Goal: Communication & Community: Participate in discussion

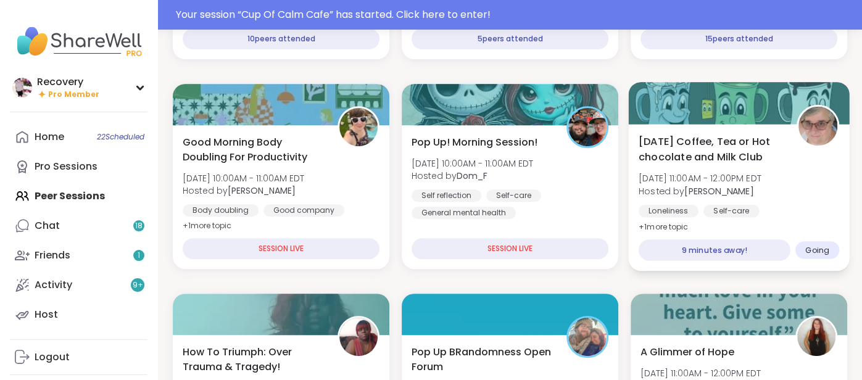
click at [748, 142] on span "[DATE] Coffee, Tea or Hot chocolate and Milk Club" at bounding box center [710, 149] width 144 height 30
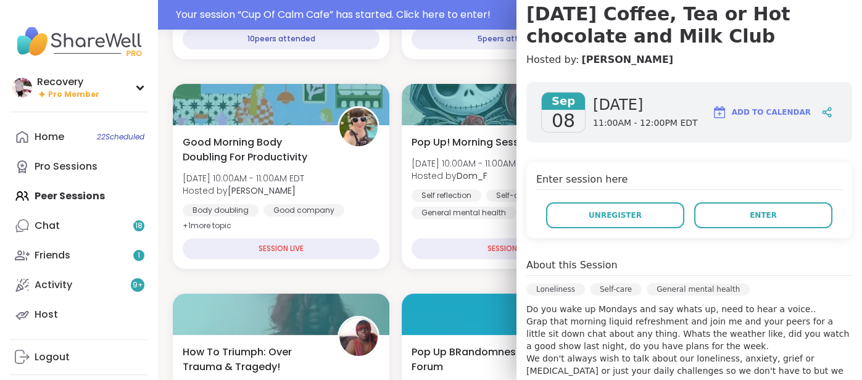
scroll to position [117, 0]
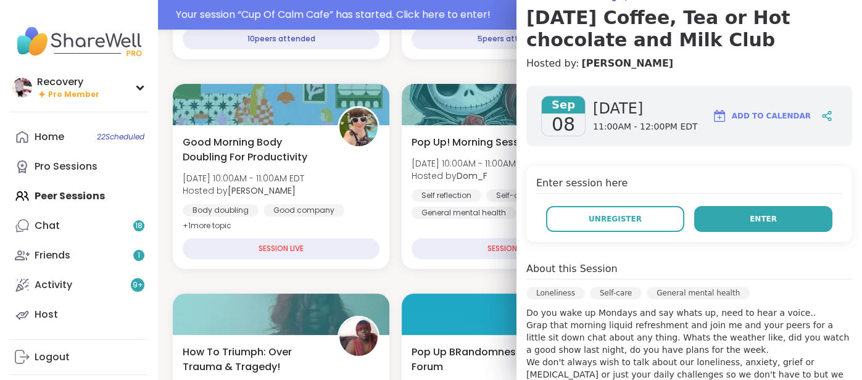
click at [752, 225] on button "Enter" at bounding box center [763, 219] width 138 height 26
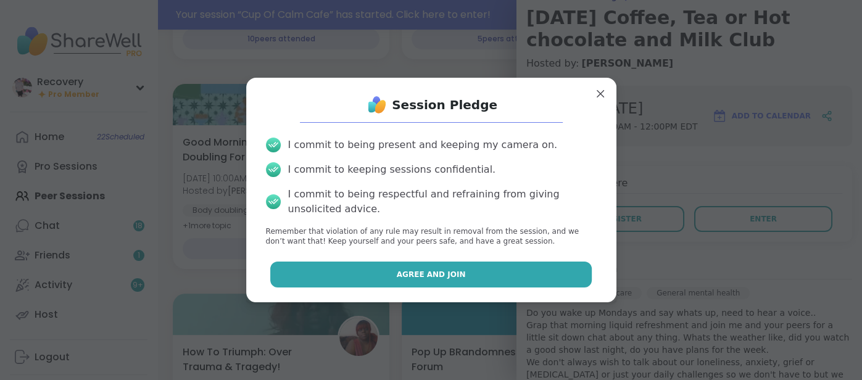
click at [531, 277] on button "Agree and Join" at bounding box center [430, 274] width 321 height 26
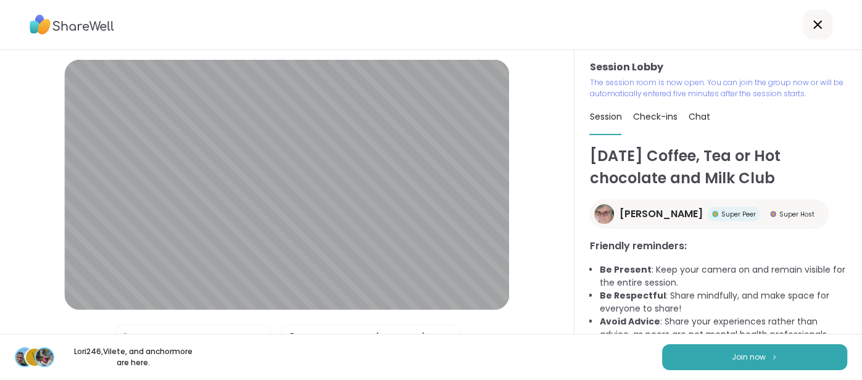
click at [702, 372] on div "V Lori246 , Vilete , and anchor more are here. Join now" at bounding box center [431, 357] width 862 height 46
click at [696, 365] on button "Join now" at bounding box center [754, 357] width 185 height 26
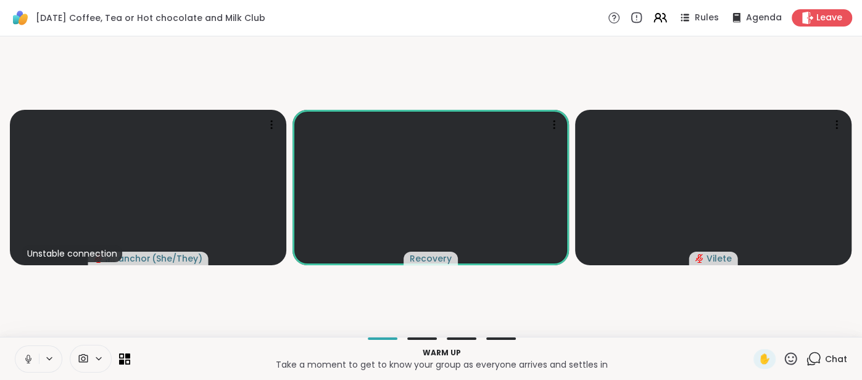
click at [15, 364] on button at bounding box center [26, 359] width 23 height 26
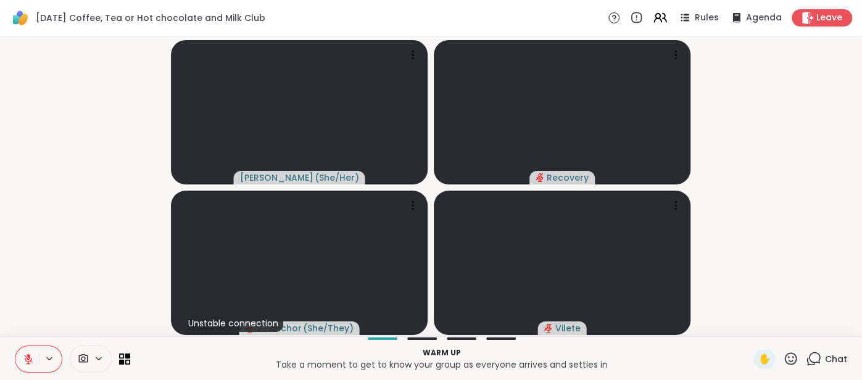
click at [28, 354] on icon at bounding box center [29, 355] width 4 height 5
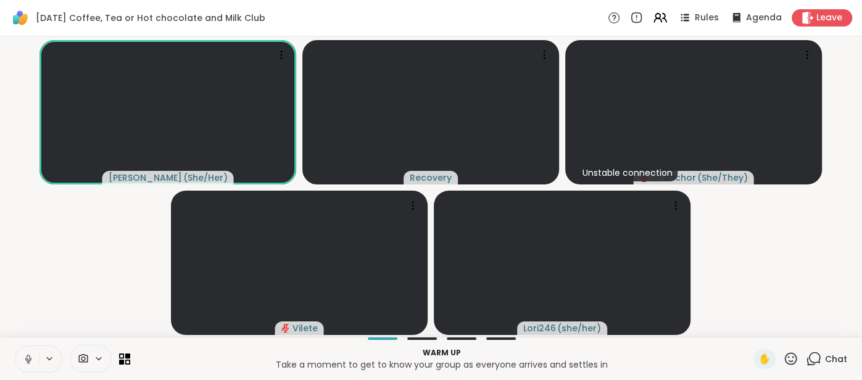
click at [28, 355] on icon at bounding box center [28, 358] width 11 height 11
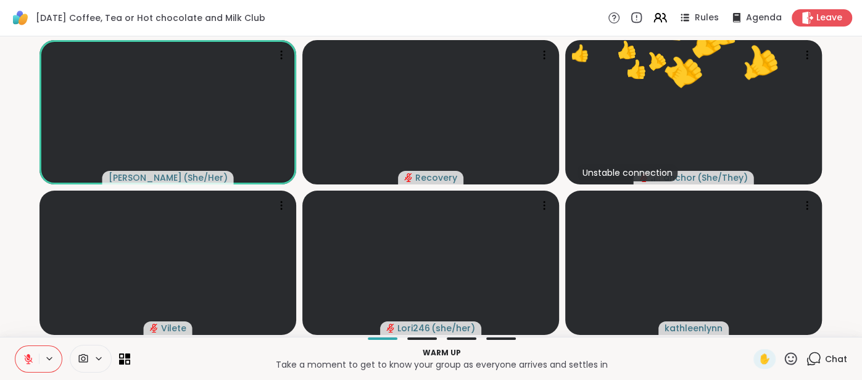
click at [19, 355] on button at bounding box center [26, 359] width 23 height 26
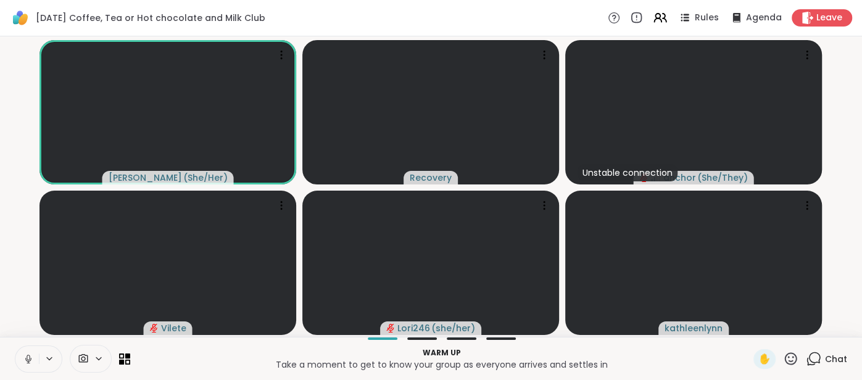
click at [29, 355] on icon at bounding box center [28, 358] width 11 height 11
click at [22, 345] on div "Warm up Take a moment to get to know your group as everyone arrives and settles…" at bounding box center [431, 358] width 862 height 43
click at [23, 345] on div "Warm up Take a moment to get to know your group as everyone arrives and settles…" at bounding box center [431, 358] width 862 height 43
click at [27, 361] on icon at bounding box center [28, 359] width 9 height 9
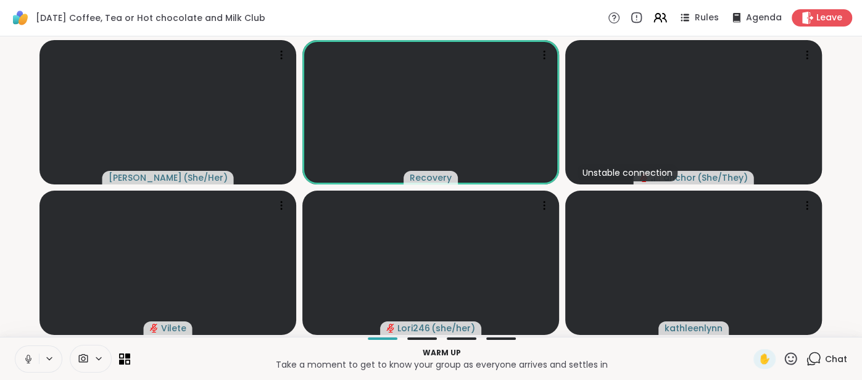
click at [22, 356] on button at bounding box center [26, 359] width 23 height 26
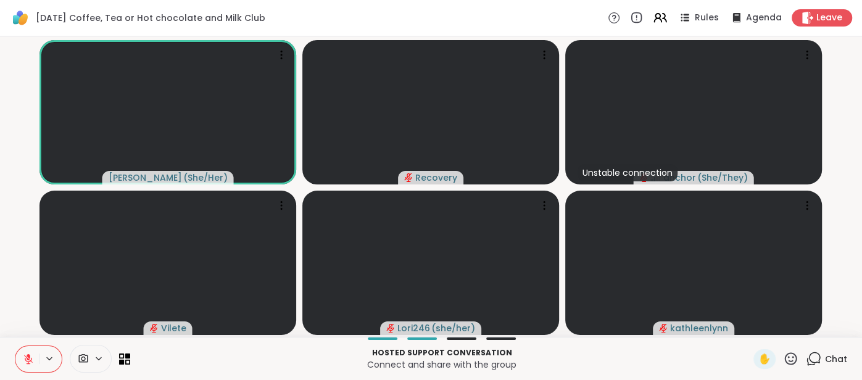
click at [23, 352] on button at bounding box center [26, 359] width 23 height 26
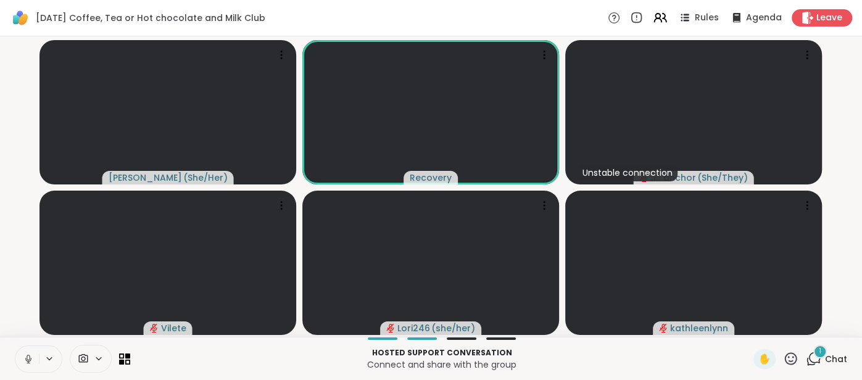
click at [20, 356] on button at bounding box center [26, 359] width 23 height 26
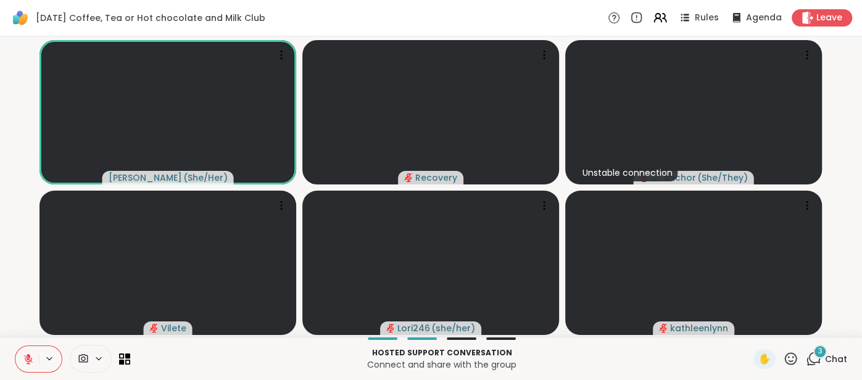
click at [23, 355] on icon at bounding box center [28, 358] width 11 height 11
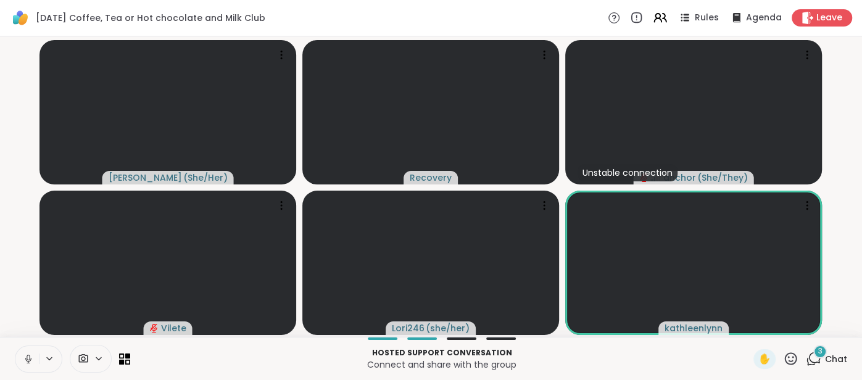
click at [38, 362] on button at bounding box center [26, 359] width 23 height 26
click at [24, 350] on button at bounding box center [26, 359] width 23 height 26
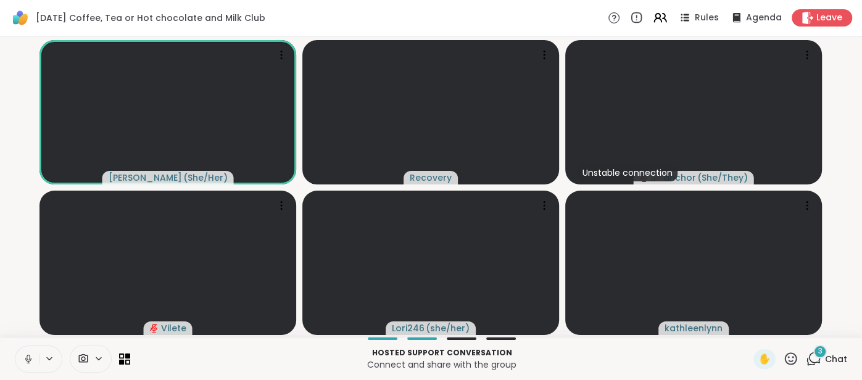
click at [20, 359] on button at bounding box center [26, 359] width 23 height 26
click at [837, 357] on span "Chat" at bounding box center [836, 359] width 22 height 12
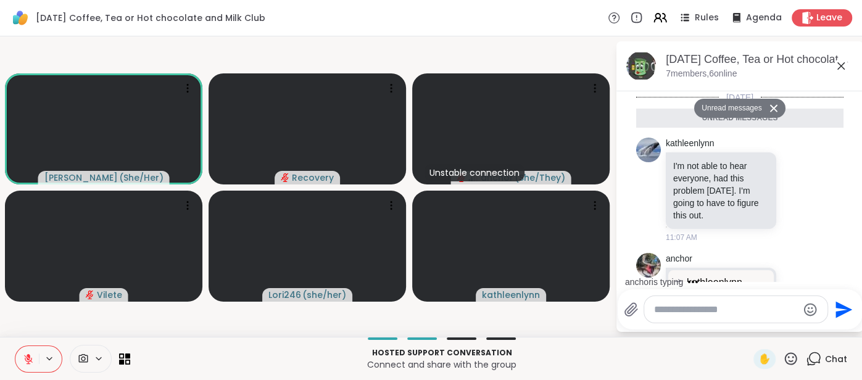
scroll to position [179, 0]
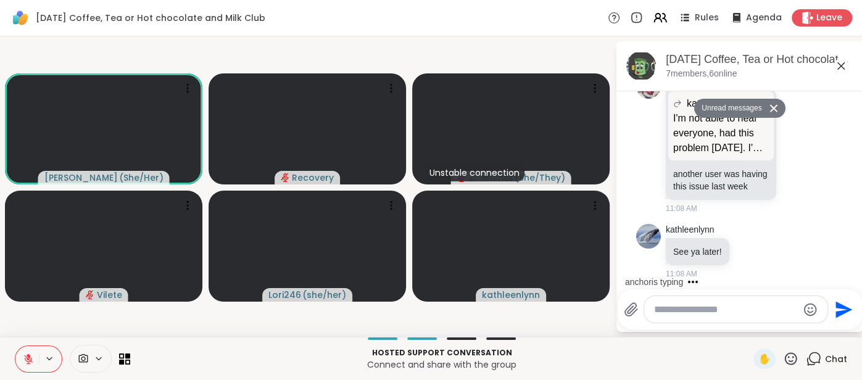
click at [667, 310] on textarea "Type your message" at bounding box center [726, 309] width 144 height 12
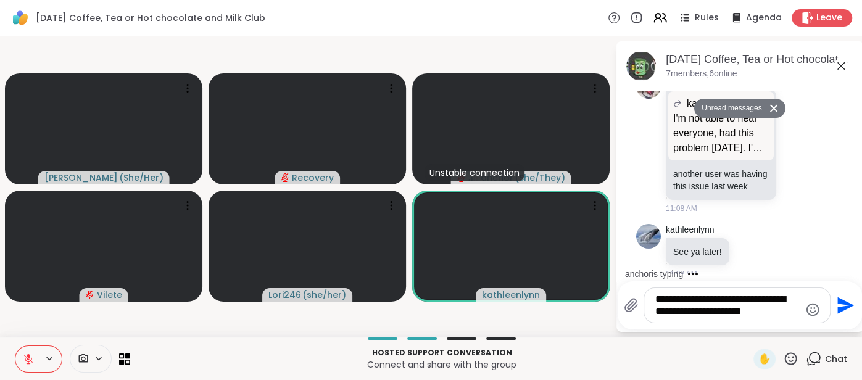
scroll to position [276, 0]
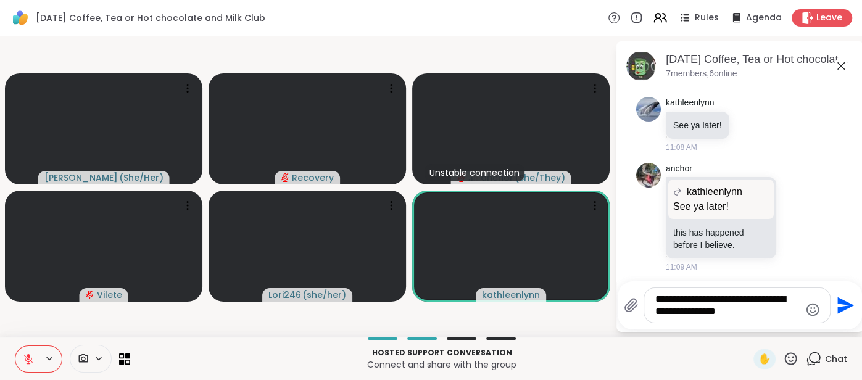
type textarea "**********"
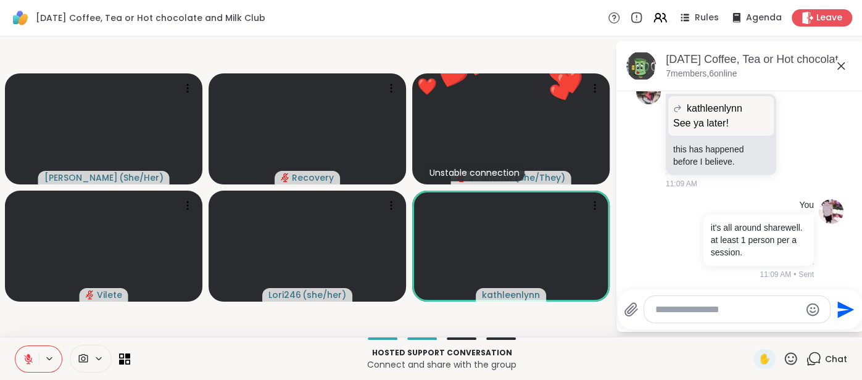
click at [842, 70] on icon at bounding box center [840, 66] width 15 height 15
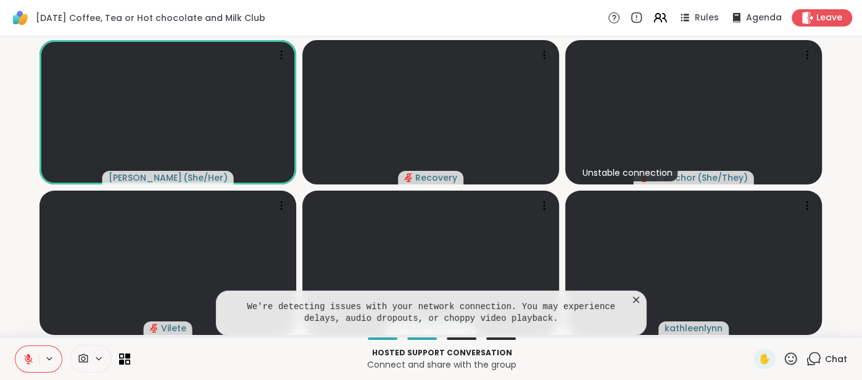
click at [632, 306] on icon at bounding box center [636, 300] width 12 height 12
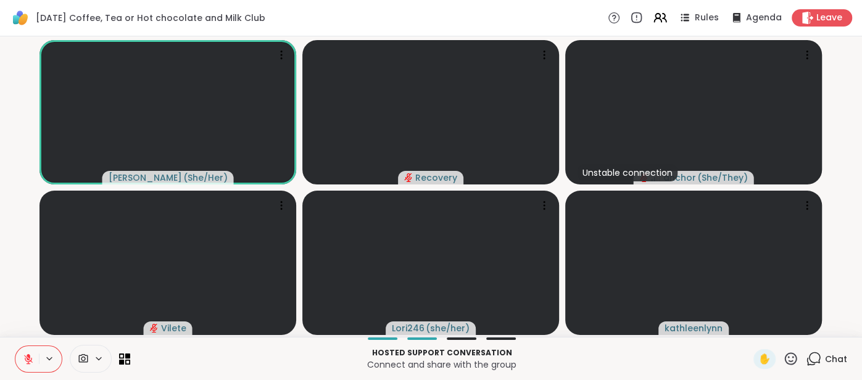
click at [26, 356] on icon at bounding box center [28, 359] width 9 height 9
click at [22, 360] on button at bounding box center [26, 359] width 23 height 26
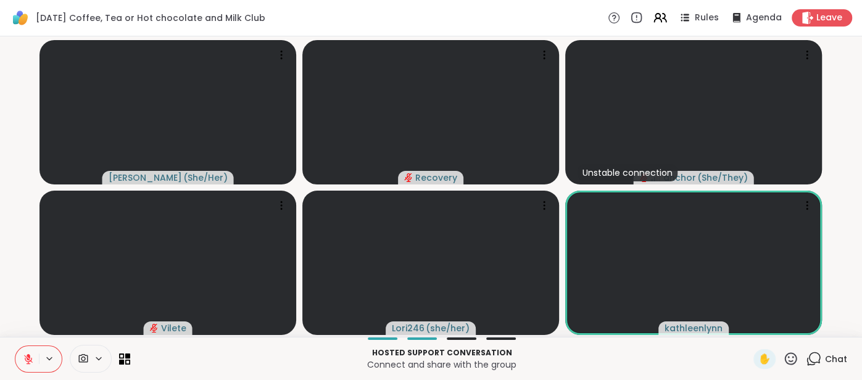
click at [25, 350] on button at bounding box center [26, 359] width 23 height 26
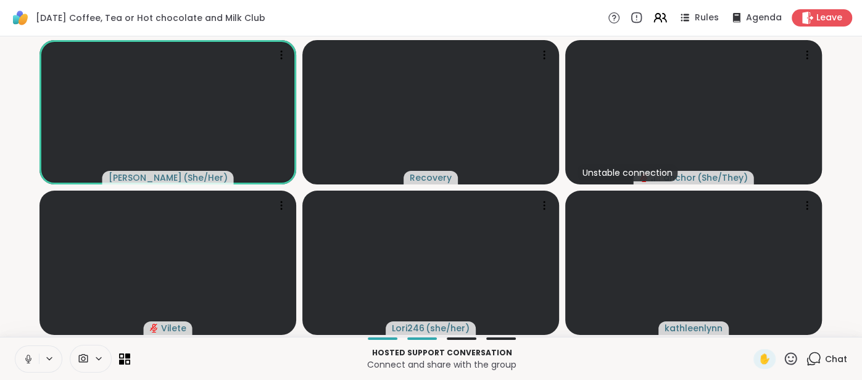
click at [25, 353] on icon at bounding box center [28, 358] width 11 height 11
click at [23, 356] on icon at bounding box center [28, 358] width 11 height 11
click at [829, 358] on span "Chat" at bounding box center [836, 359] width 22 height 12
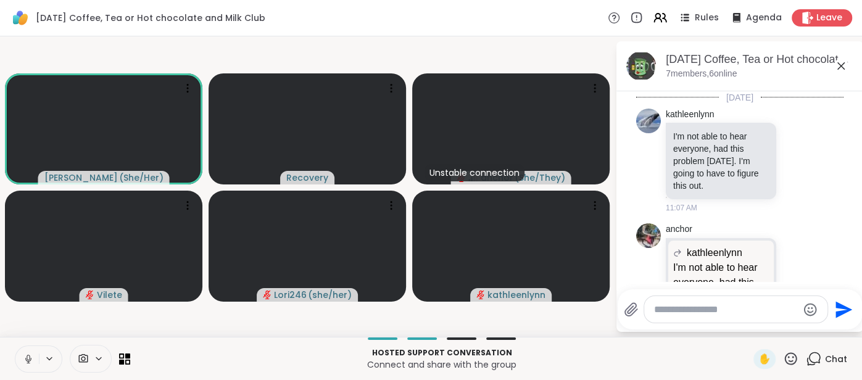
scroll to position [574, 0]
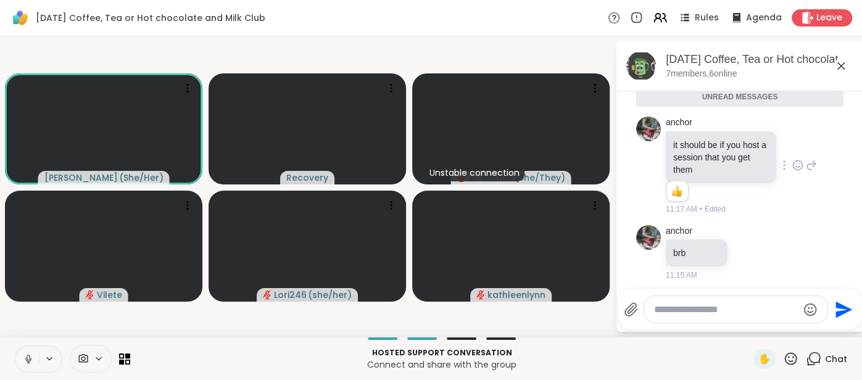
click at [794, 159] on icon at bounding box center [797, 165] width 11 height 12
click at [675, 143] on div "Select Reaction: Thumbs up" at bounding box center [672, 145] width 11 height 11
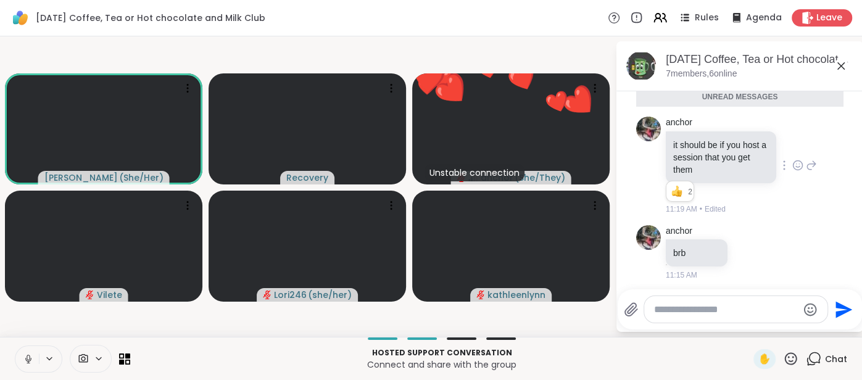
click at [716, 306] on textarea "Type your message" at bounding box center [726, 309] width 144 height 12
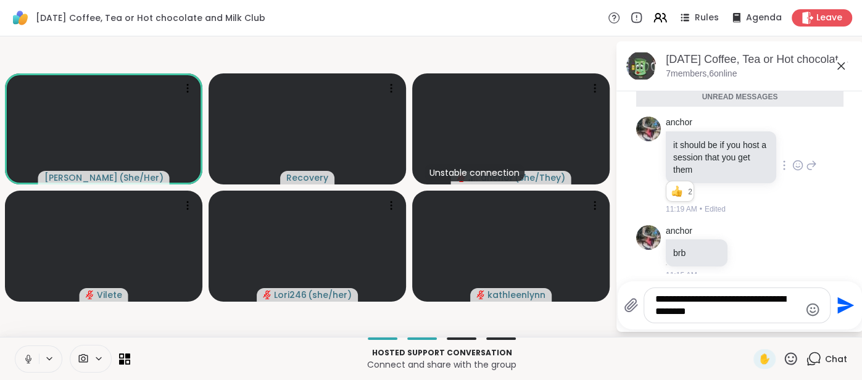
type textarea "**********"
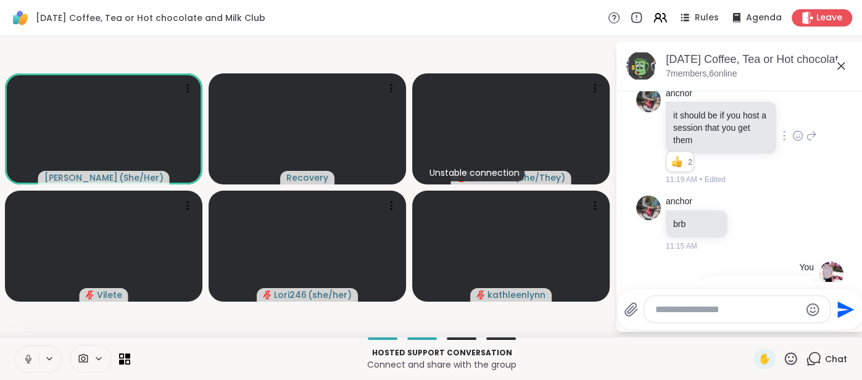
scroll to position [622, 0]
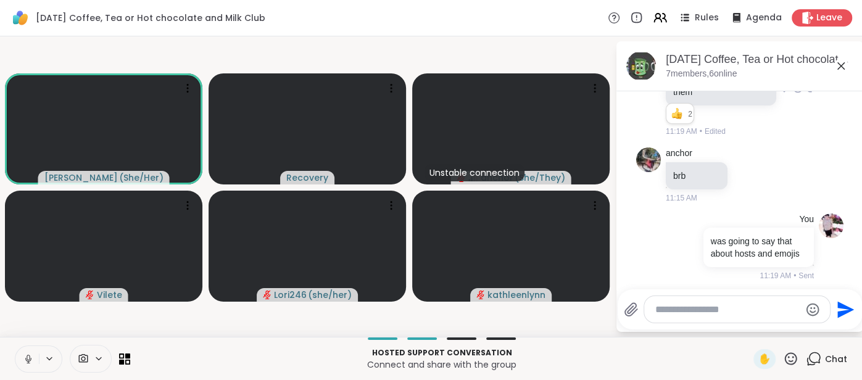
click at [837, 62] on icon at bounding box center [840, 65] width 7 height 7
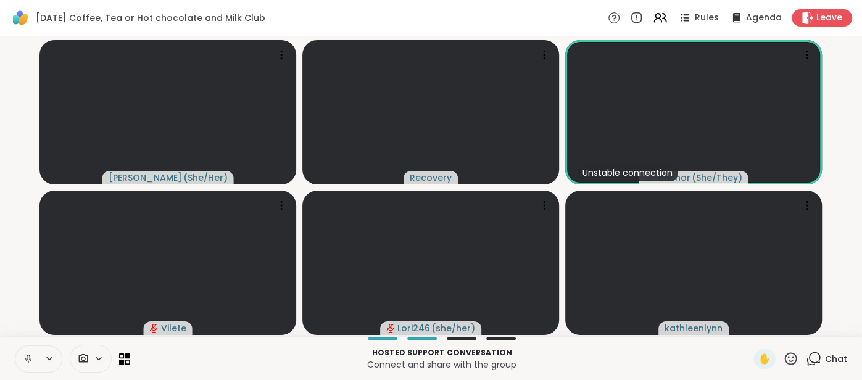
click at [21, 358] on button at bounding box center [26, 359] width 23 height 26
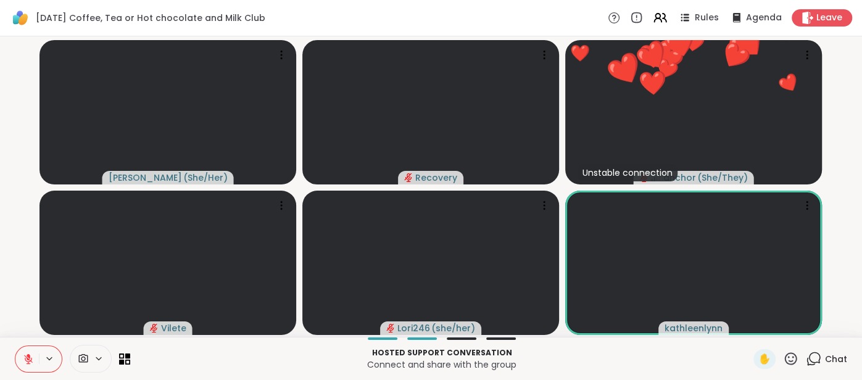
click at [25, 352] on button at bounding box center [26, 359] width 23 height 26
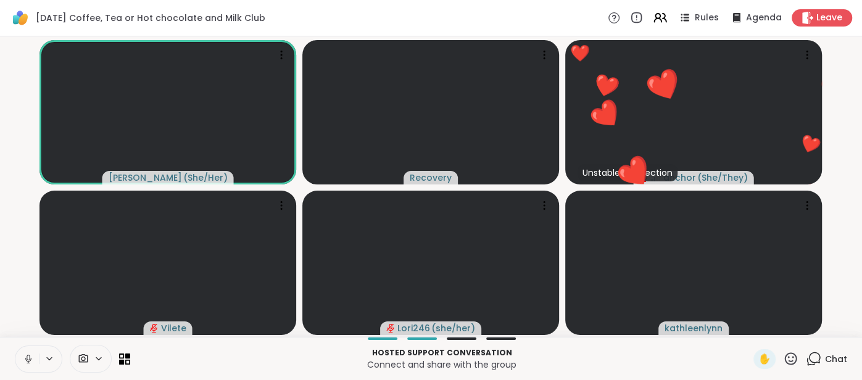
click at [25, 352] on button at bounding box center [26, 359] width 23 height 26
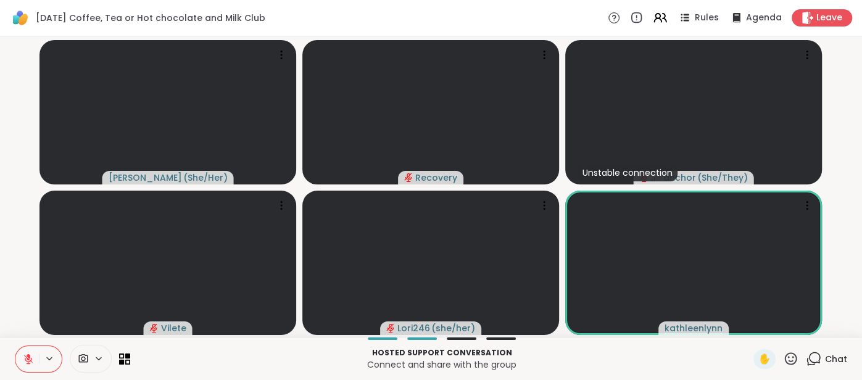
click at [25, 363] on icon at bounding box center [28, 358] width 11 height 11
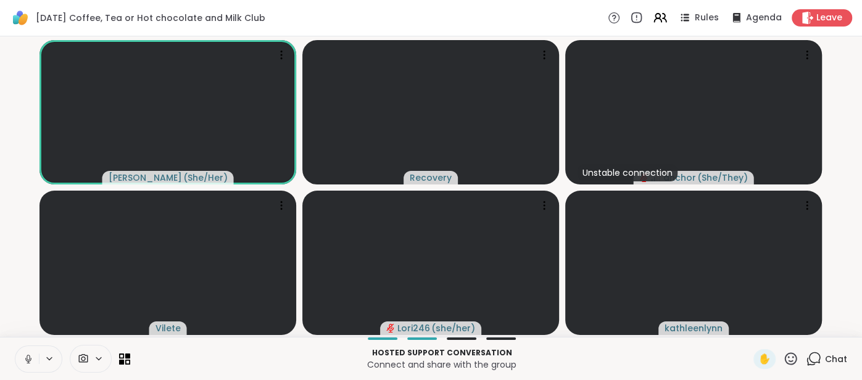
click at [20, 358] on button at bounding box center [26, 359] width 23 height 26
click at [23, 357] on icon at bounding box center [28, 358] width 11 height 11
click at [20, 359] on button at bounding box center [26, 359] width 23 height 26
click at [25, 360] on icon at bounding box center [28, 358] width 11 height 11
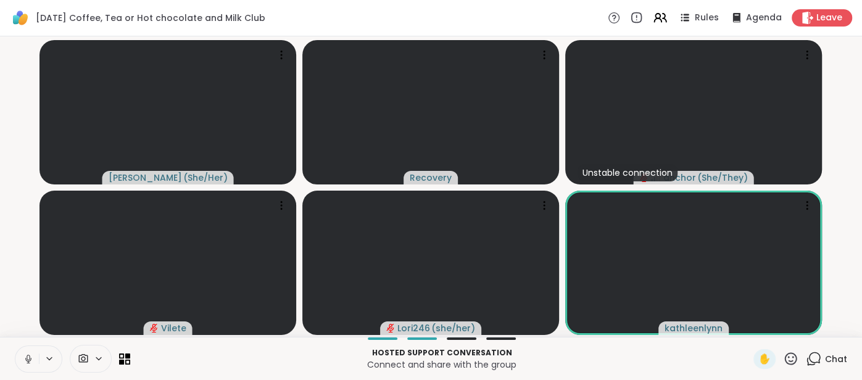
click at [21, 363] on button at bounding box center [26, 359] width 23 height 26
click at [830, 359] on span "Chat" at bounding box center [836, 359] width 22 height 12
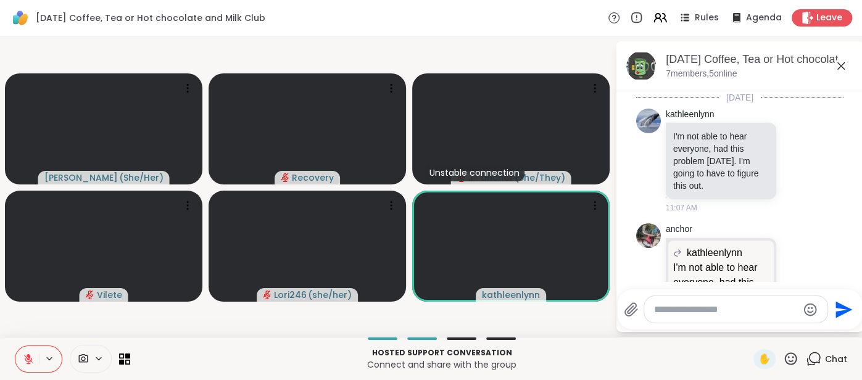
scroll to position [610, 0]
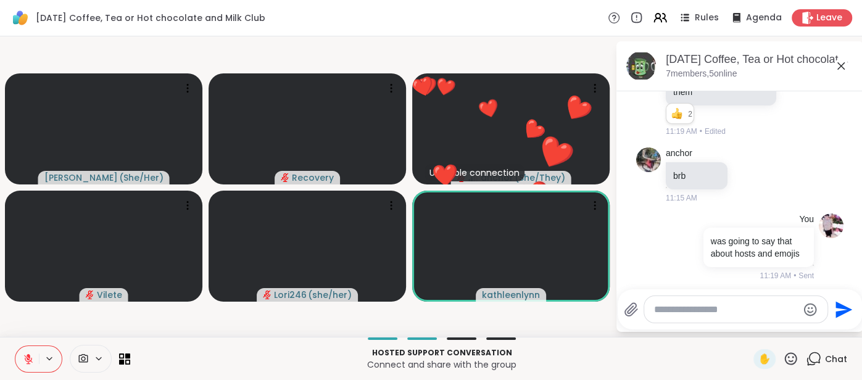
click at [693, 310] on textarea "Type your message" at bounding box center [726, 309] width 144 height 12
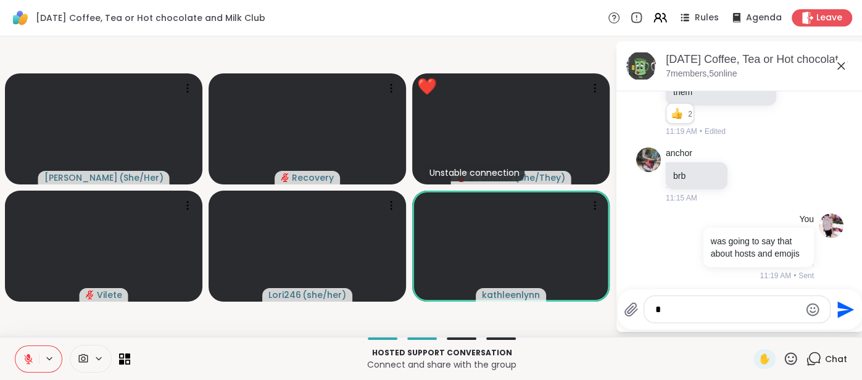
type textarea "**"
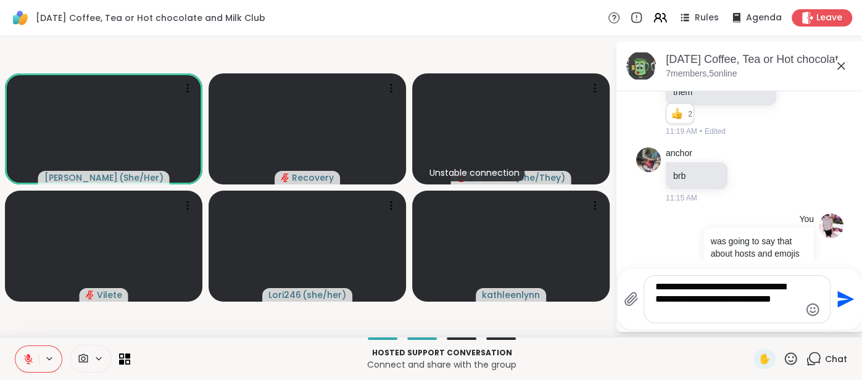
type textarea "**********"
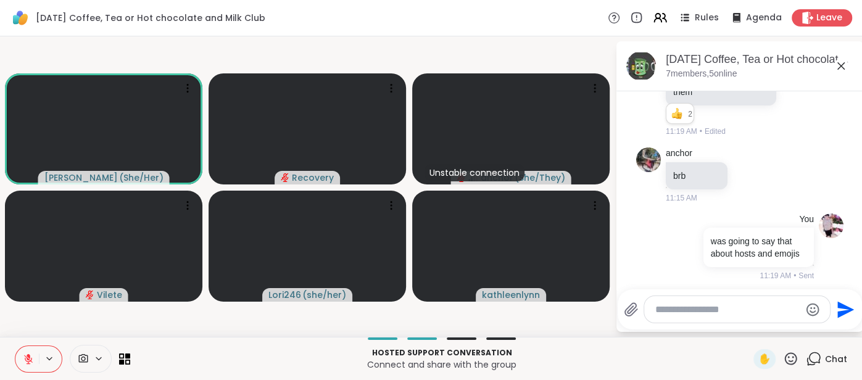
scroll to position [700, 0]
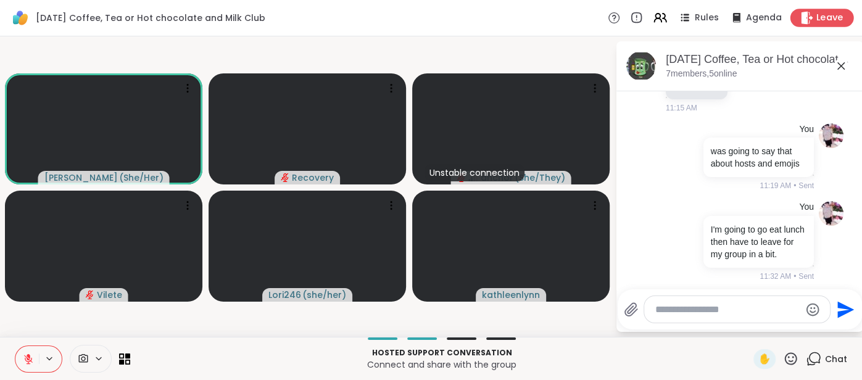
click at [815, 21] on div "Leave" at bounding box center [822, 18] width 64 height 18
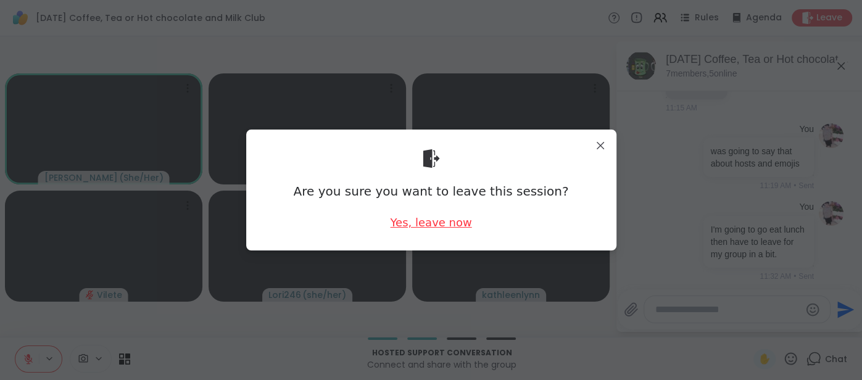
click at [451, 224] on div "Yes, leave now" at bounding box center [430, 222] width 81 height 15
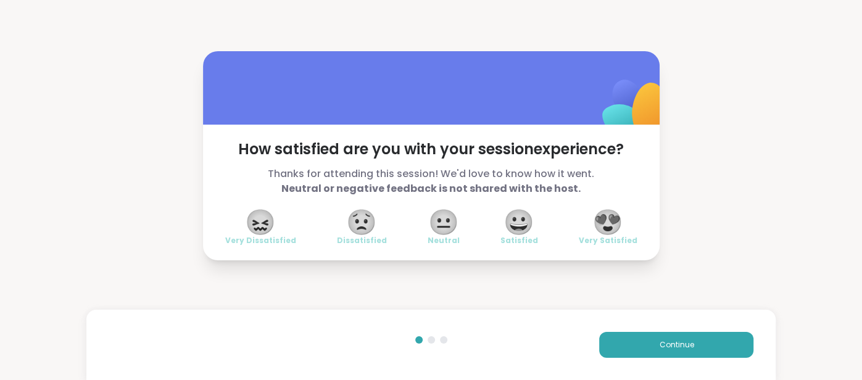
click at [603, 227] on span "😍" at bounding box center [607, 222] width 31 height 22
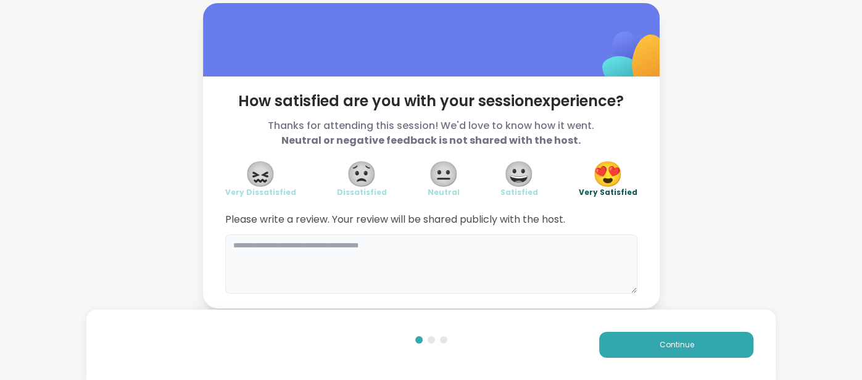
click at [495, 278] on textarea at bounding box center [431, 263] width 412 height 59
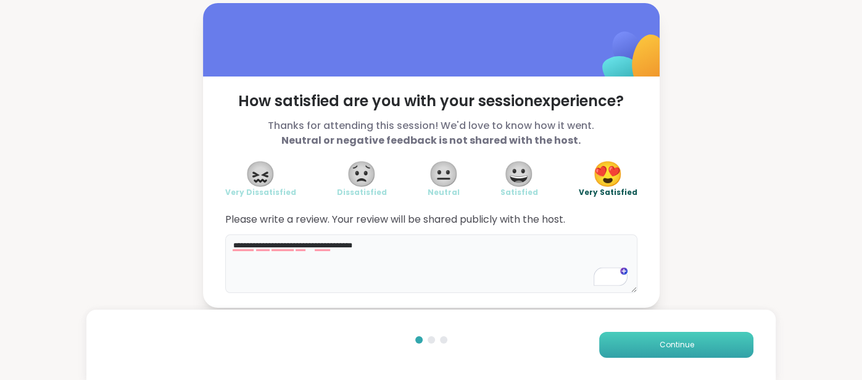
type textarea "**********"
click at [619, 358] on button "Continue" at bounding box center [676, 345] width 154 height 26
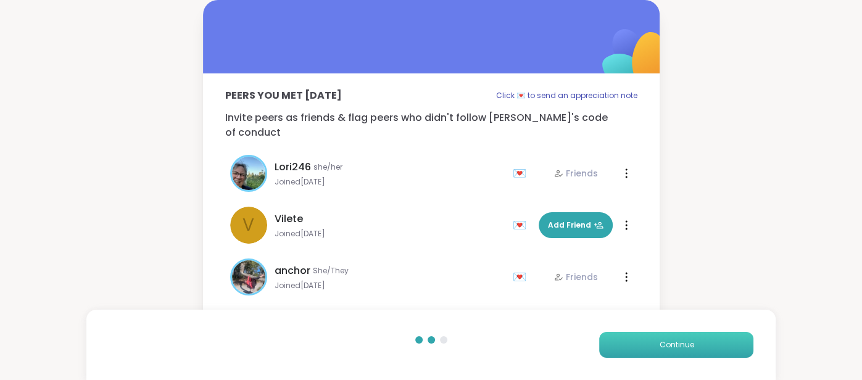
click at [617, 356] on button "Continue" at bounding box center [676, 345] width 154 height 26
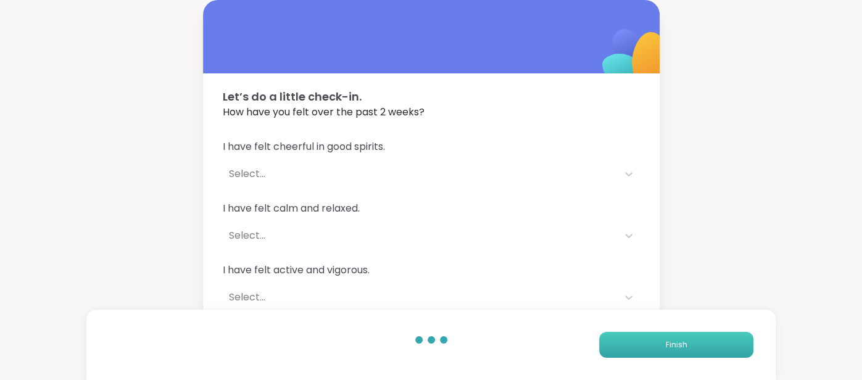
click at [617, 356] on button "Finish" at bounding box center [676, 345] width 154 height 26
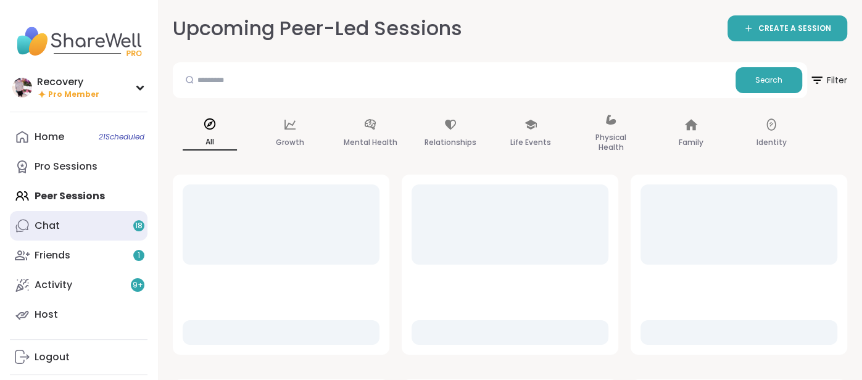
click at [139, 232] on link "Chat 18" at bounding box center [79, 226] width 138 height 30
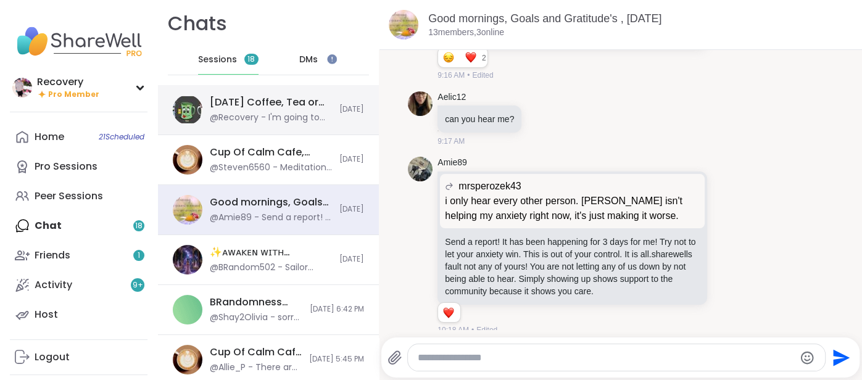
click at [286, 108] on div "[DATE] Coffee, Tea or Hot chocolate and Milk Club, [DATE]" at bounding box center [271, 103] width 122 height 14
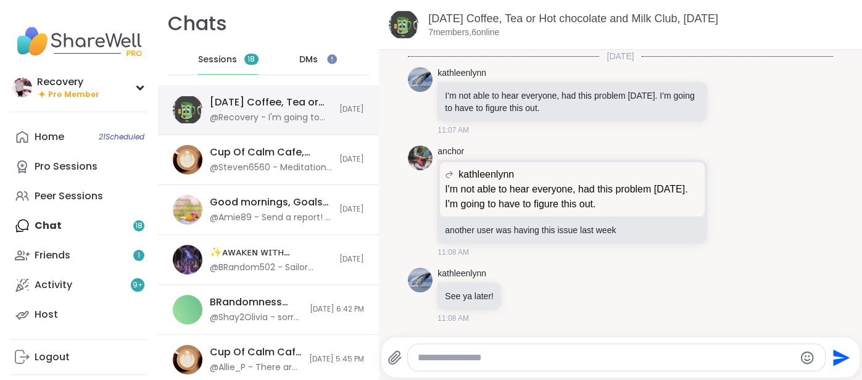
scroll to position [466, 0]
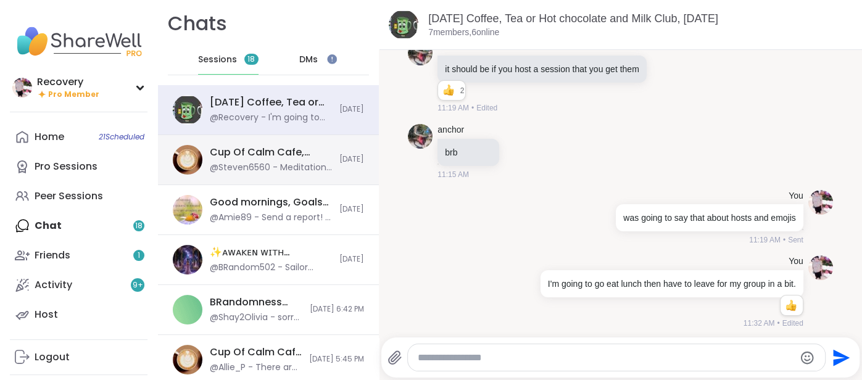
click at [273, 158] on div "Cup Of Calm Cafe, [DATE]" at bounding box center [271, 153] width 122 height 14
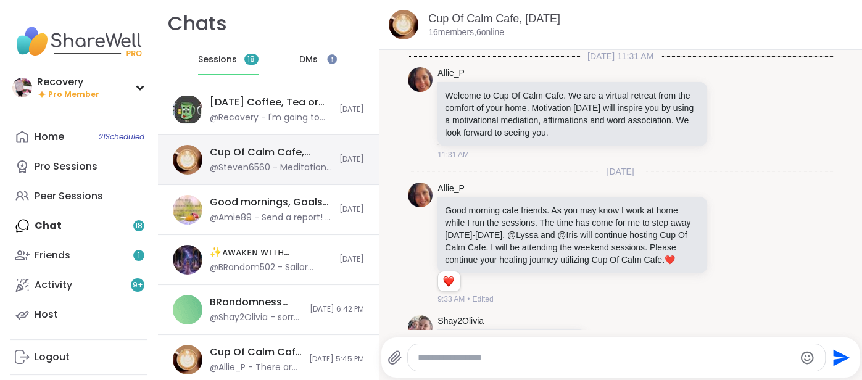
scroll to position [3947, 0]
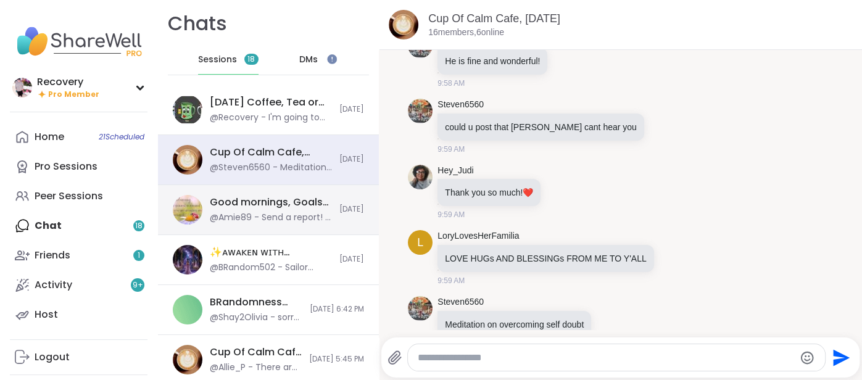
click at [257, 209] on div "Good mornings, Goals and Gratitude's , [DATE] @Amie89 - Send a report! It has b…" at bounding box center [271, 209] width 122 height 28
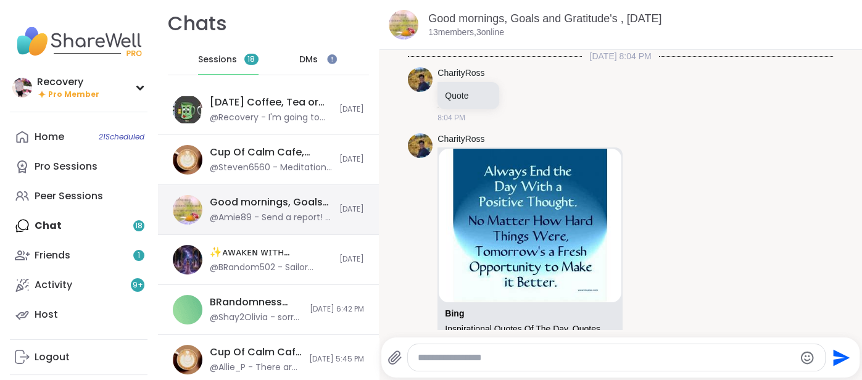
scroll to position [3361, 0]
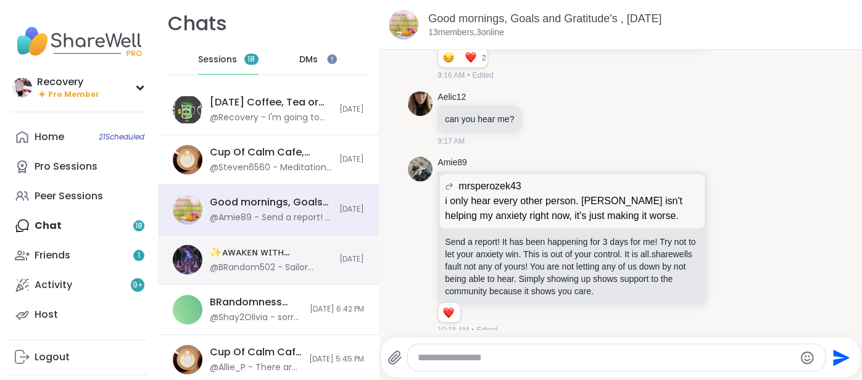
click at [246, 253] on div "✨ᴀᴡᴀᴋᴇɴ ᴡɪᴛʜ ʙᴇᴀᴜᴛɪғᴜʟ sᴏᴜʟs✨, [DATE]" at bounding box center [271, 252] width 122 height 14
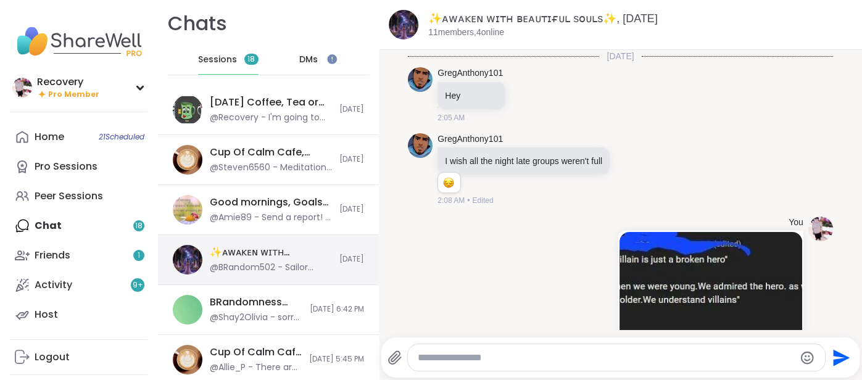
scroll to position [3383, 0]
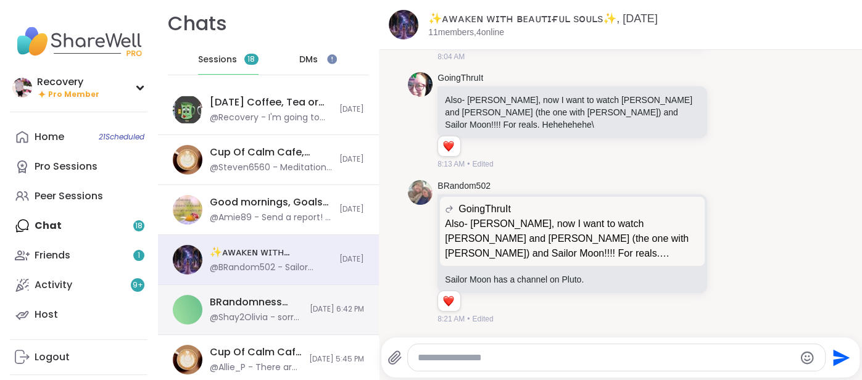
click at [236, 296] on div "BRandomness Ohana Check-in & Open Forum, [DATE]" at bounding box center [256, 302] width 93 height 14
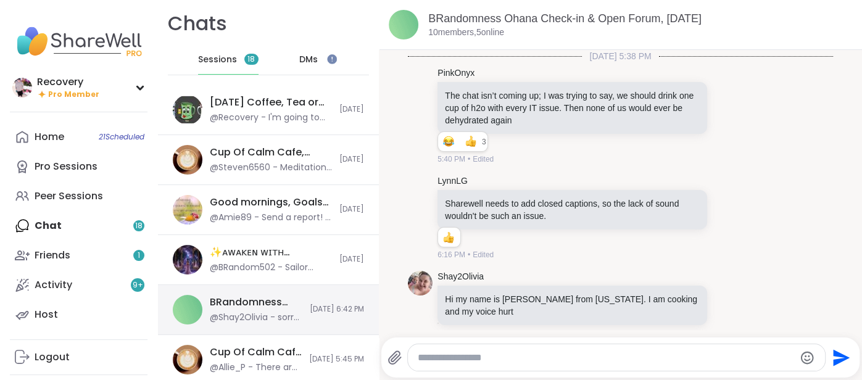
scroll to position [1986, 0]
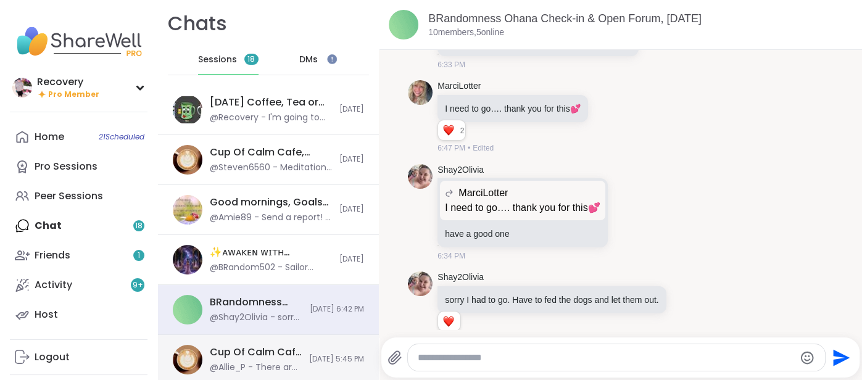
click at [221, 347] on div "Cup Of Calm Cafe Mixer, [DATE]" at bounding box center [256, 352] width 92 height 14
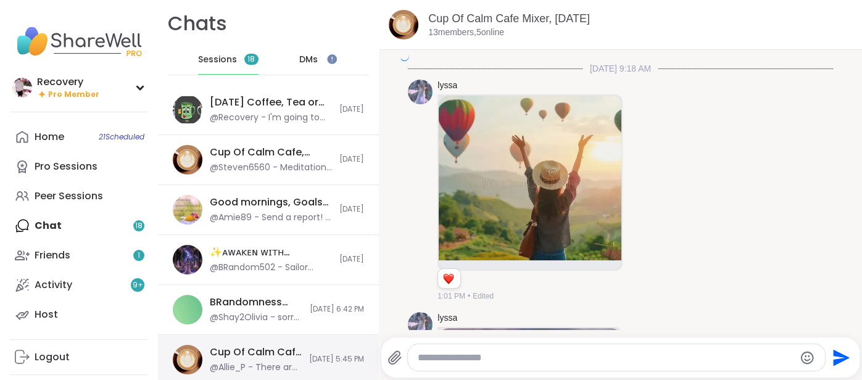
scroll to position [3211, 0]
